Goal: Transaction & Acquisition: Book appointment/travel/reservation

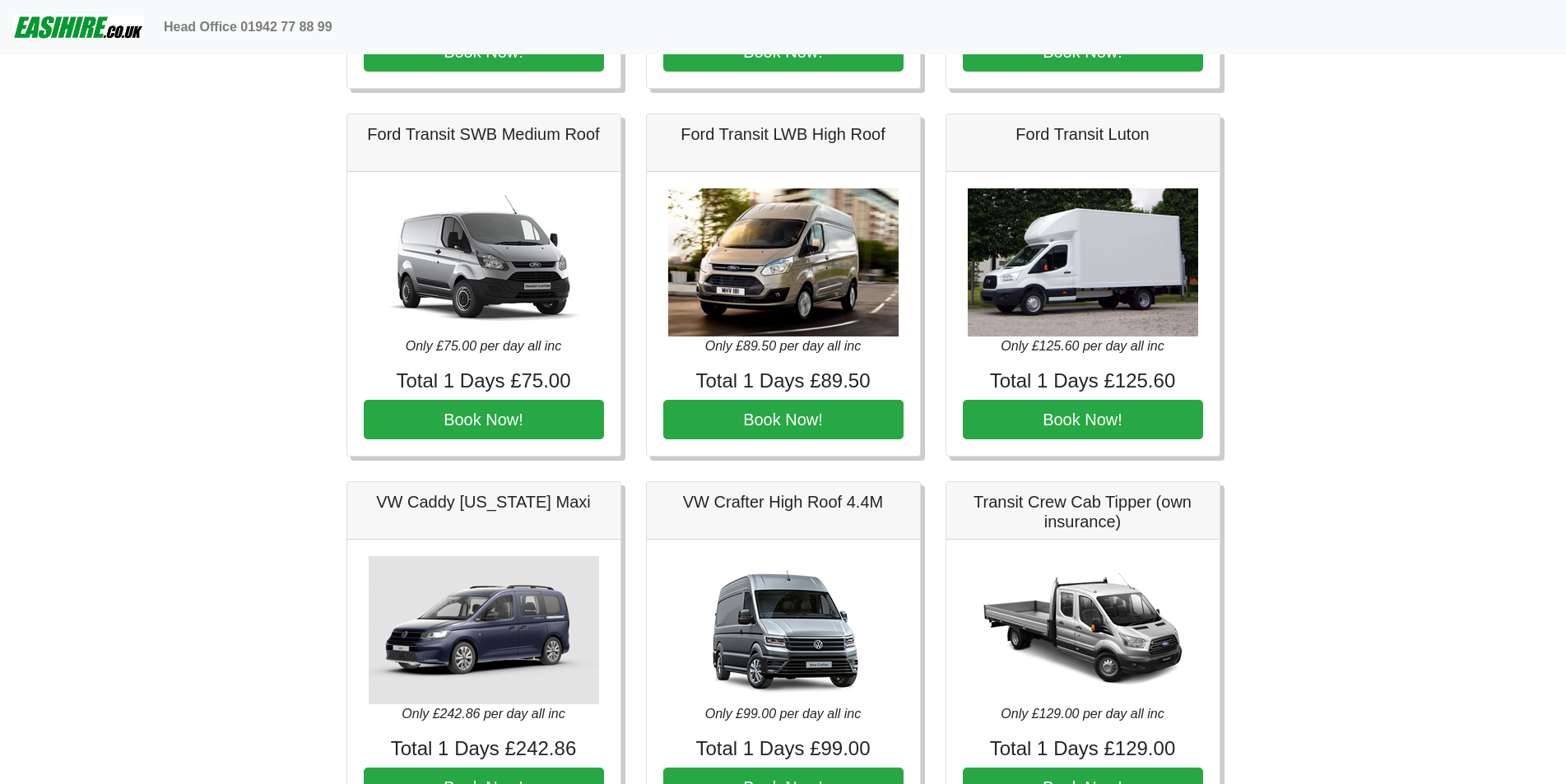
scroll to position [822, 0]
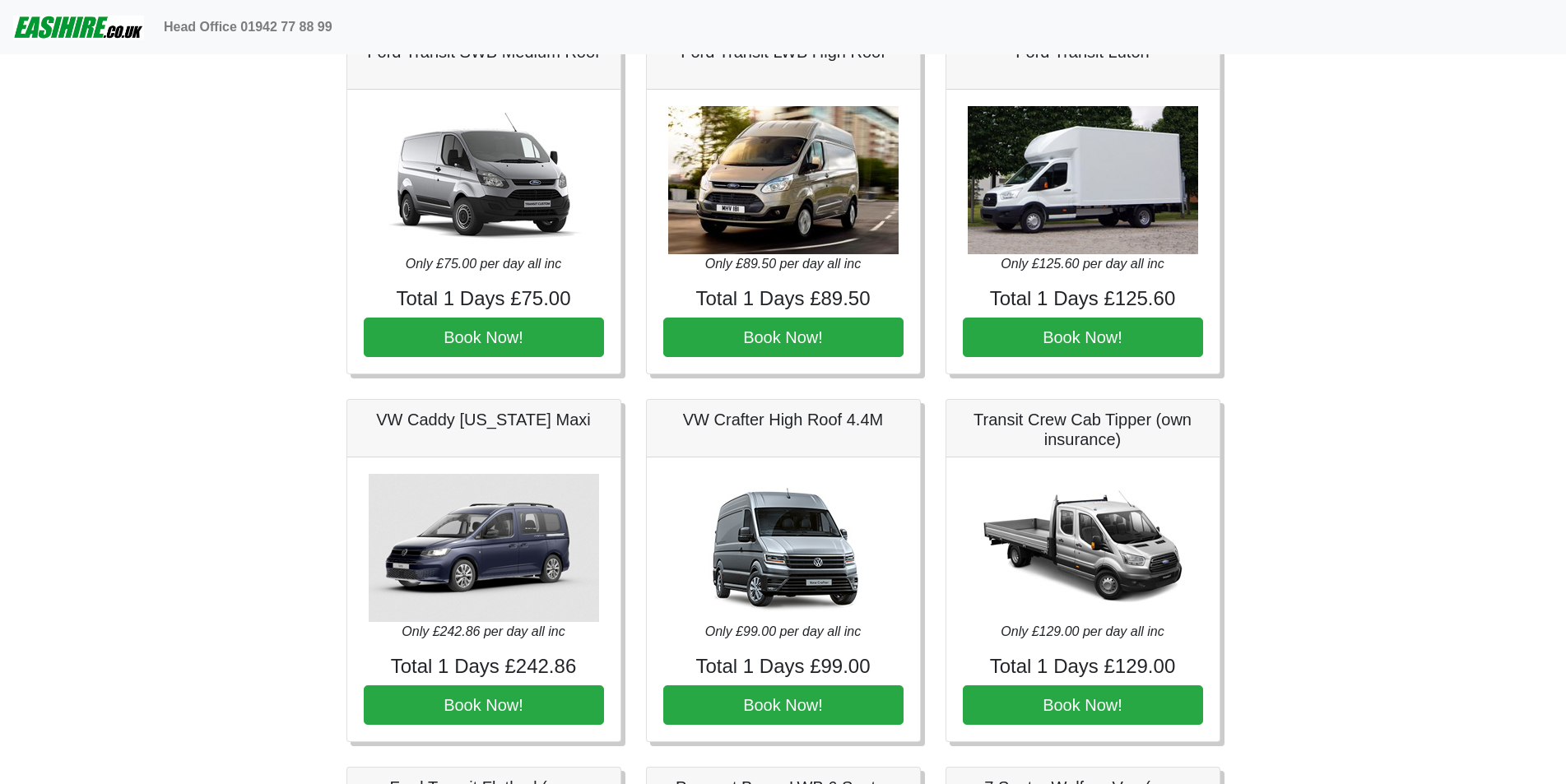
drag, startPoint x: 487, startPoint y: 148, endPoint x: 186, endPoint y: 315, distance: 344.2
click at [153, 327] on body "Head Office 01942 77 88 99 Easirent Car & Van Hire Quotations from Jaybank Leis…" at bounding box center [783, 733] width 1566 height 3110
drag, startPoint x: 495, startPoint y: 334, endPoint x: 174, endPoint y: 350, distance: 321.4
click at [174, 350] on body "Head Office 01942 77 88 99 Easirent Car & Van Hire Quotations from Jaybank Leis…" at bounding box center [783, 733] width 1566 height 3110
click at [481, 197] on img at bounding box center [484, 180] width 230 height 148
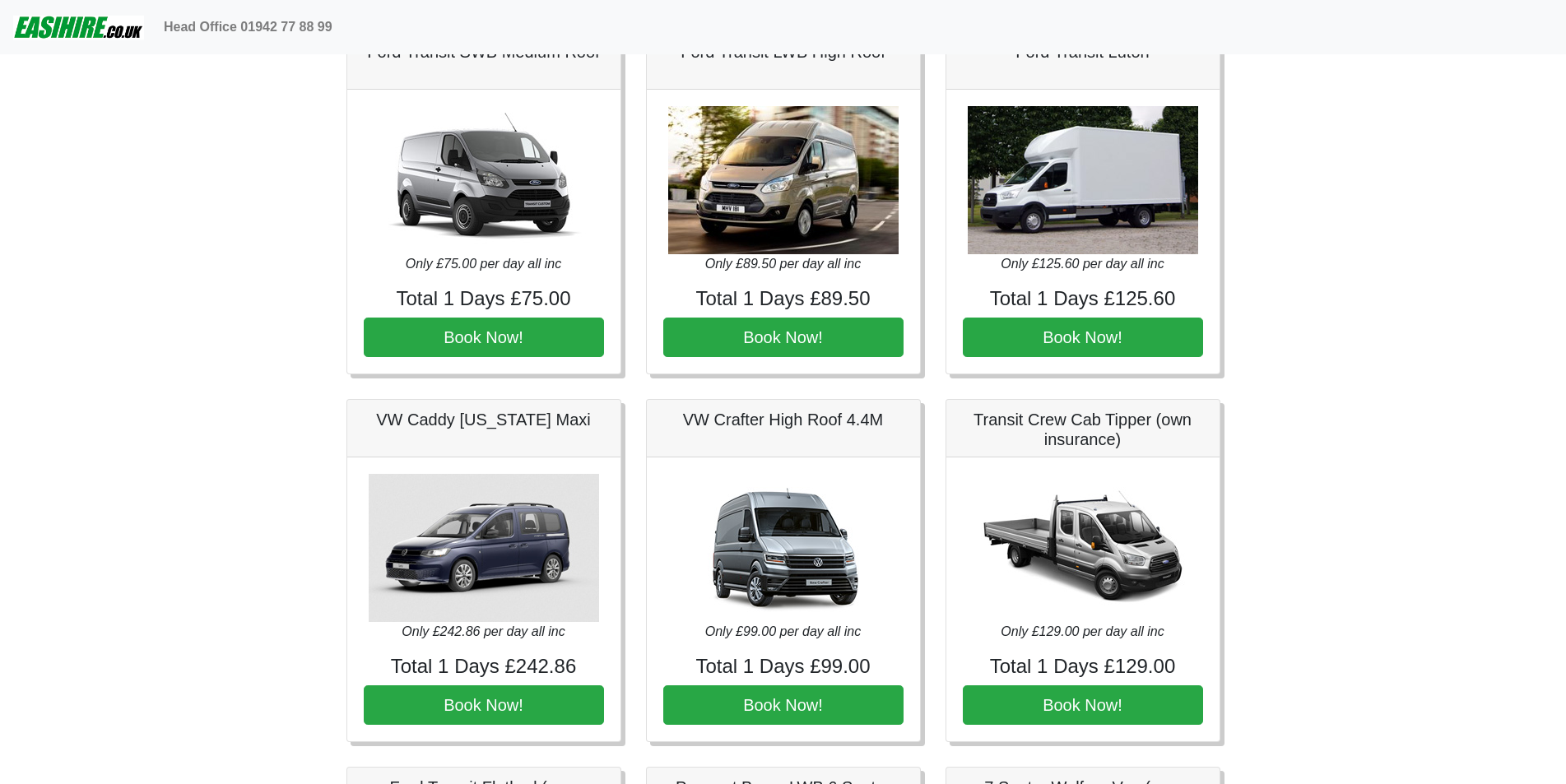
scroll to position [741, 0]
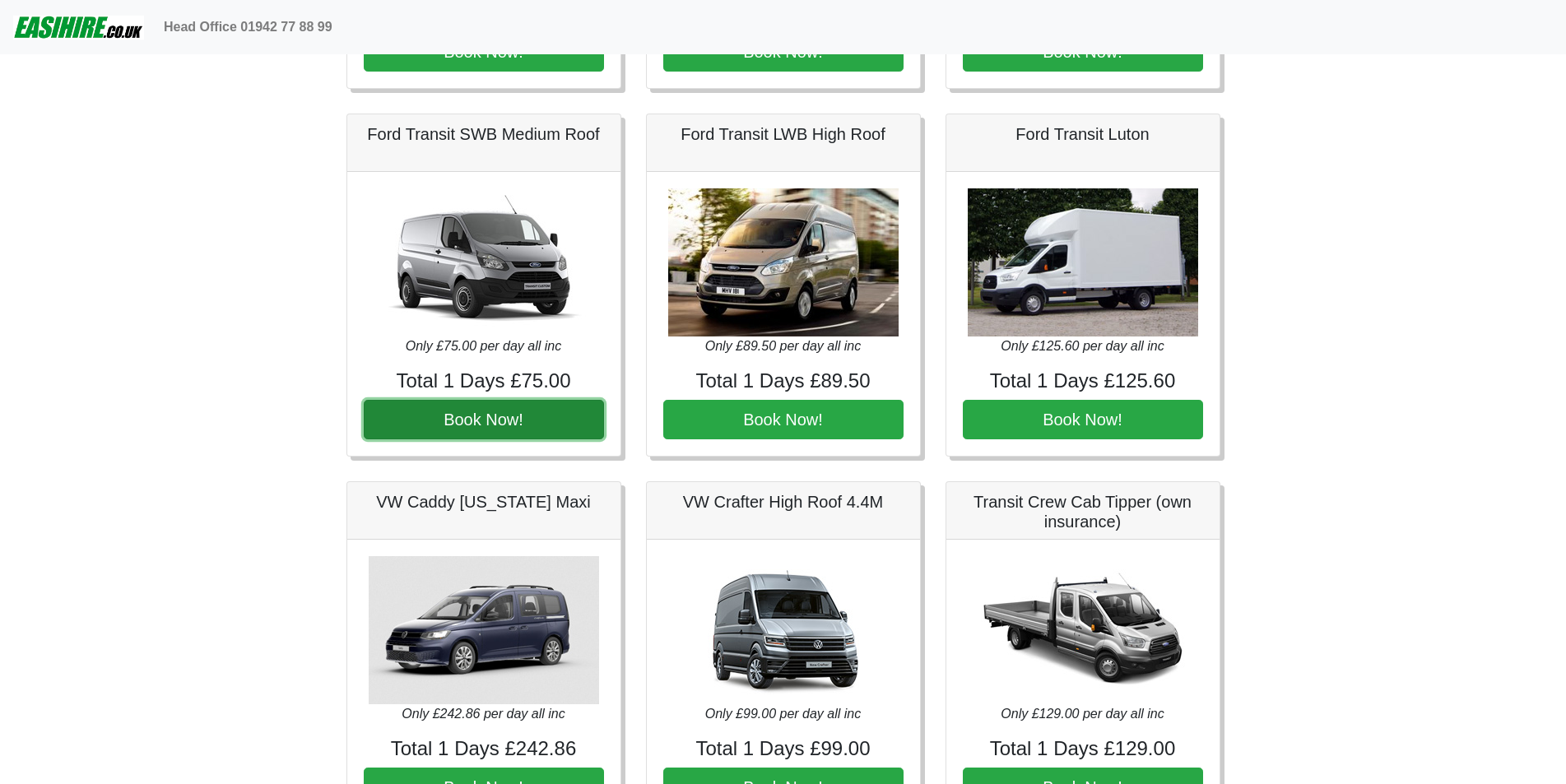
click at [516, 423] on button "Book Now!" at bounding box center [483, 419] width 240 height 40
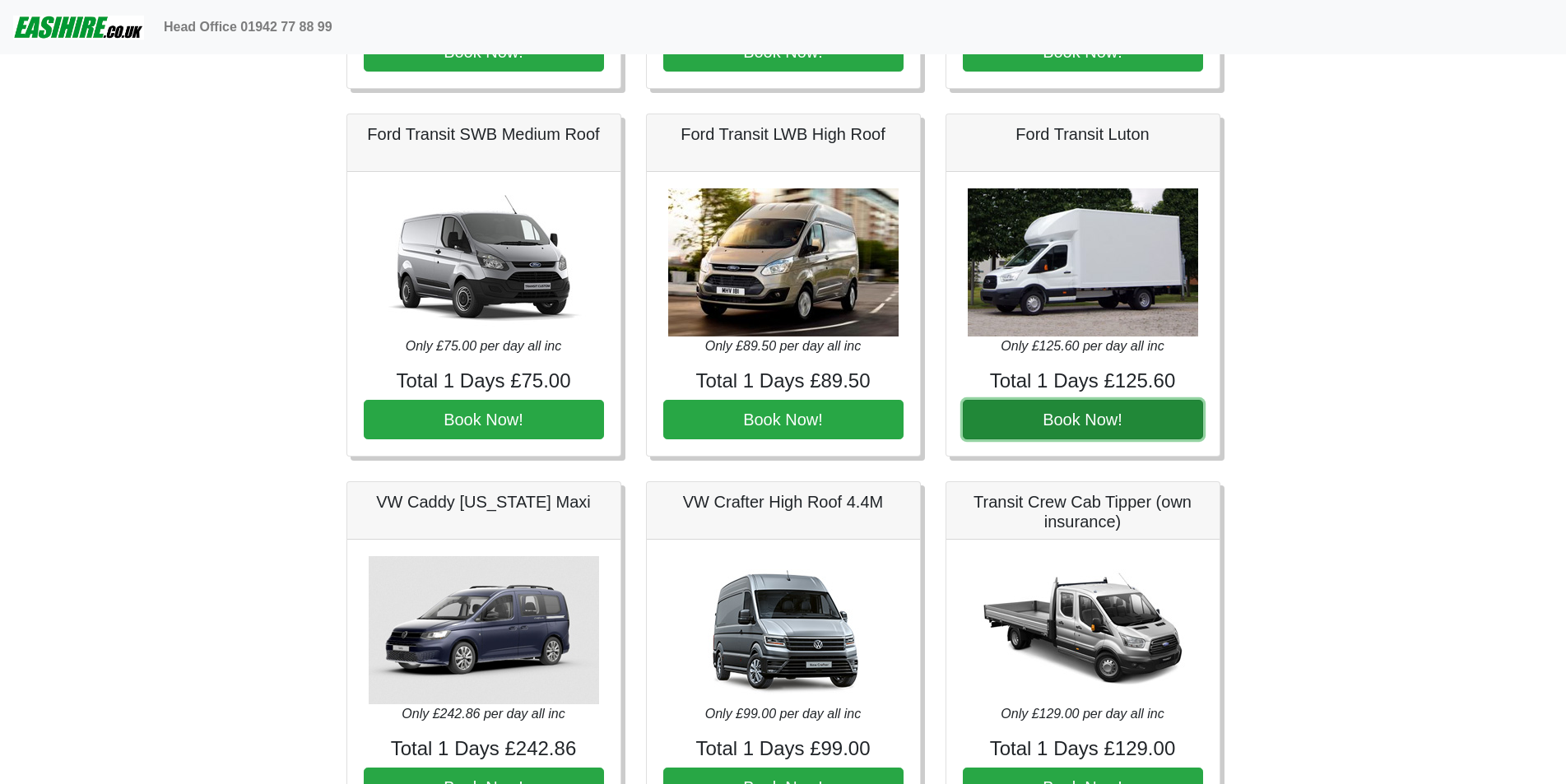
click at [1071, 422] on button "Book Now!" at bounding box center [1082, 419] width 240 height 40
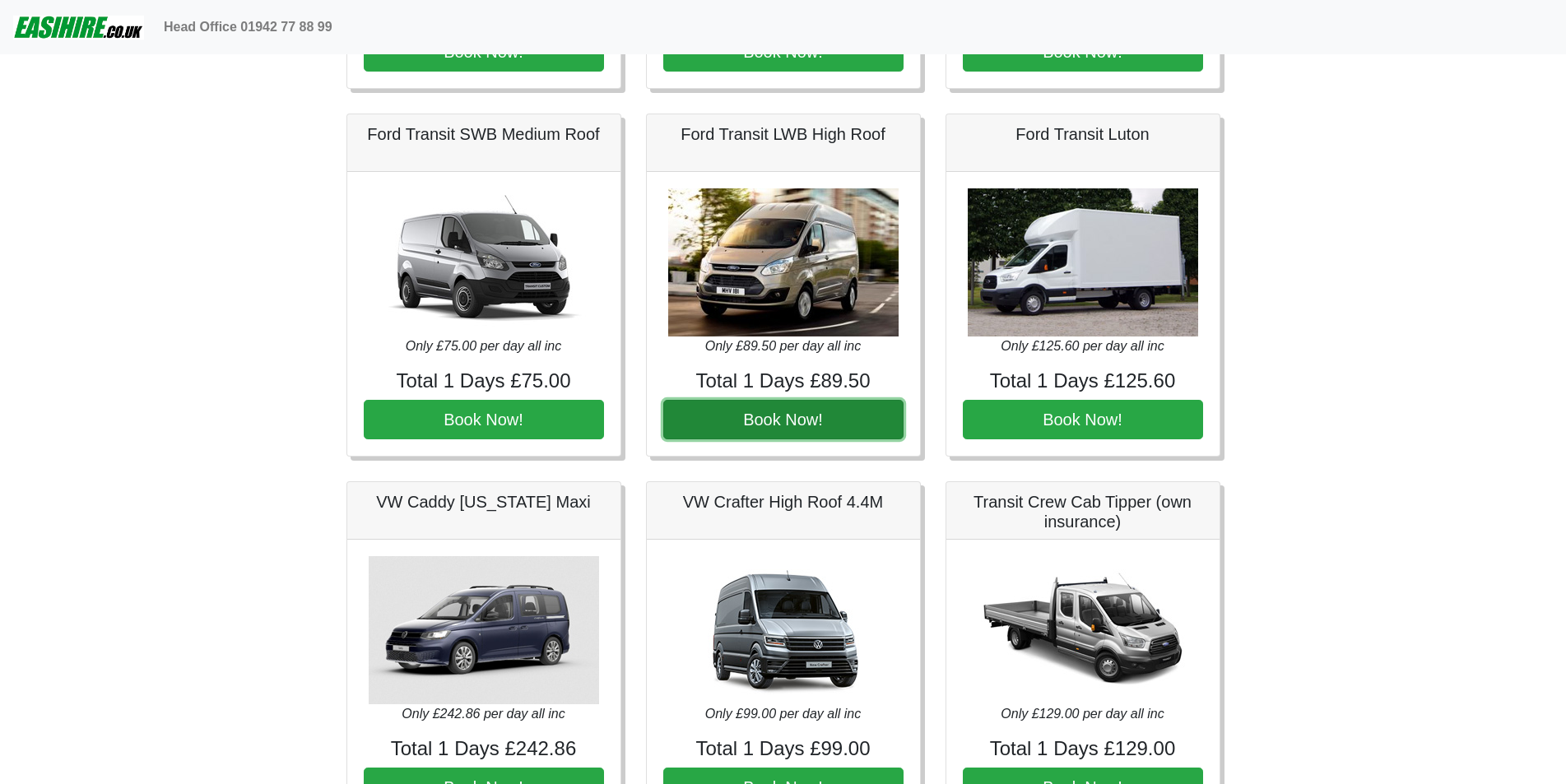
click at [773, 415] on button "Book Now!" at bounding box center [783, 419] width 240 height 40
